Goal: Navigation & Orientation: Find specific page/section

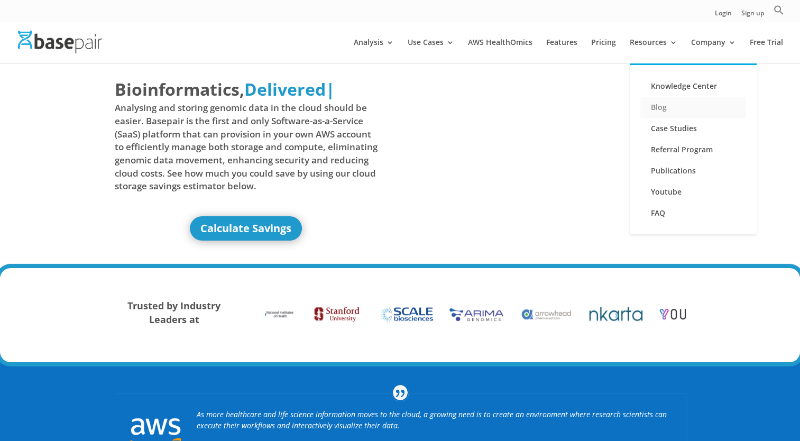
click at [671, 109] on link "Blog" at bounding box center [693, 107] width 106 height 21
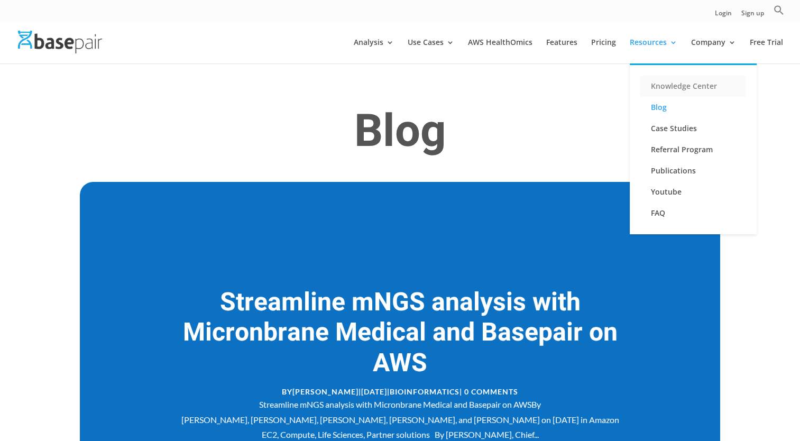
click at [671, 82] on link "Knowledge Center" at bounding box center [693, 86] width 106 height 21
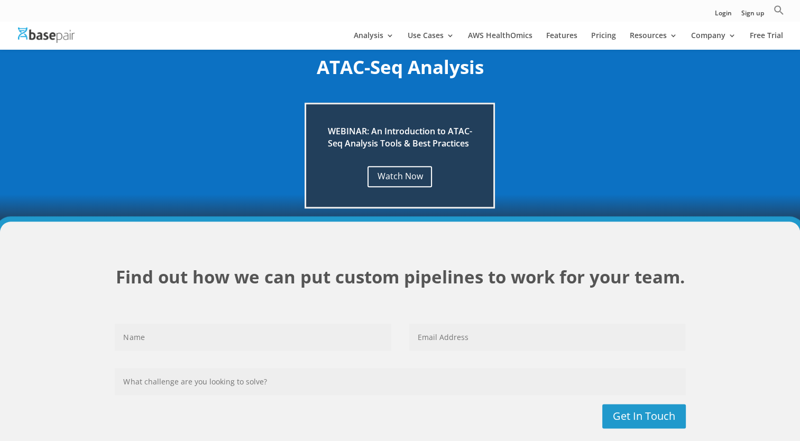
scroll to position [1004, 0]
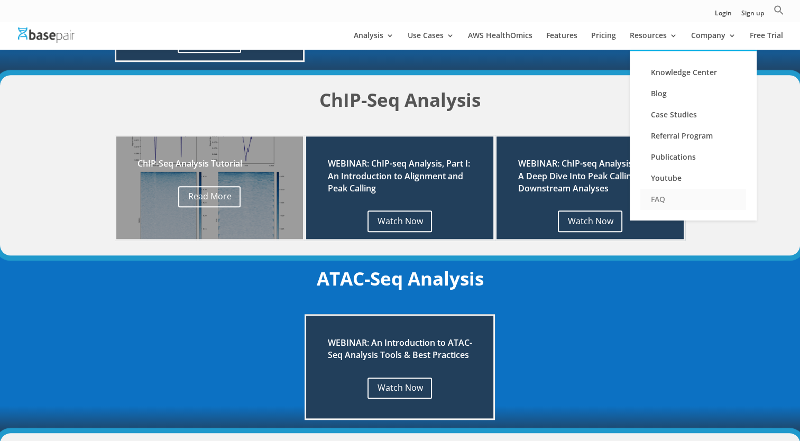
click at [657, 200] on link "FAQ" at bounding box center [693, 199] width 106 height 21
